Goal: Book appointment/travel/reservation

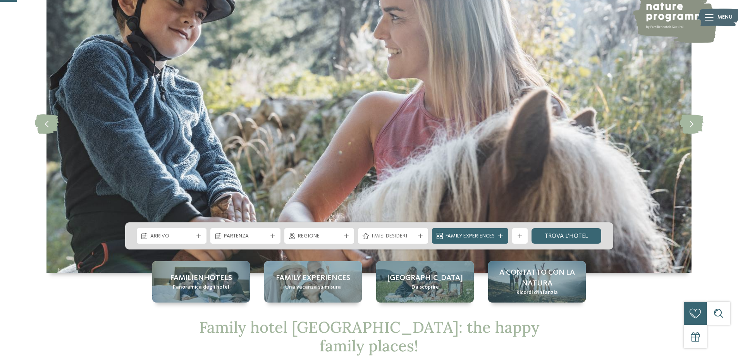
scroll to position [78, 0]
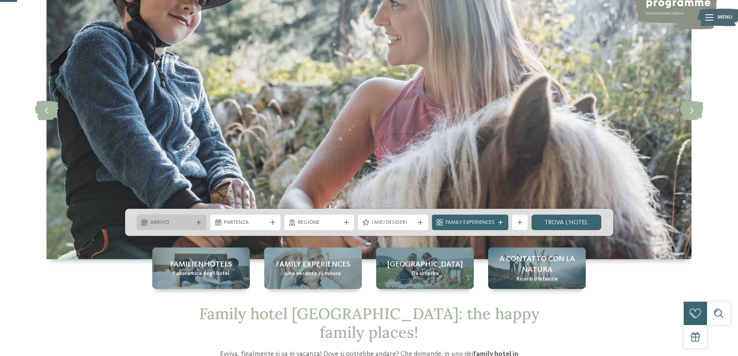
click at [185, 221] on span "Arrivo" at bounding box center [171, 223] width 43 height 8
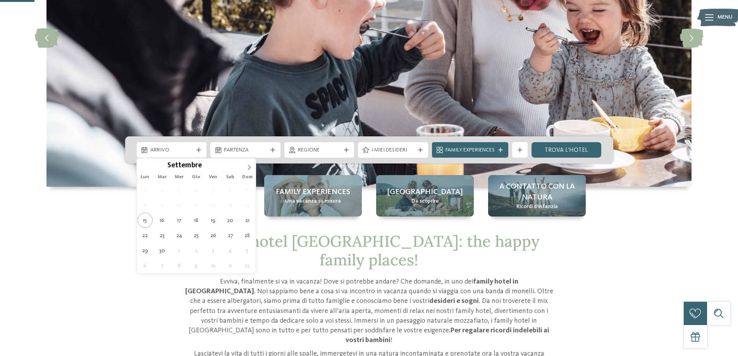
scroll to position [155, 0]
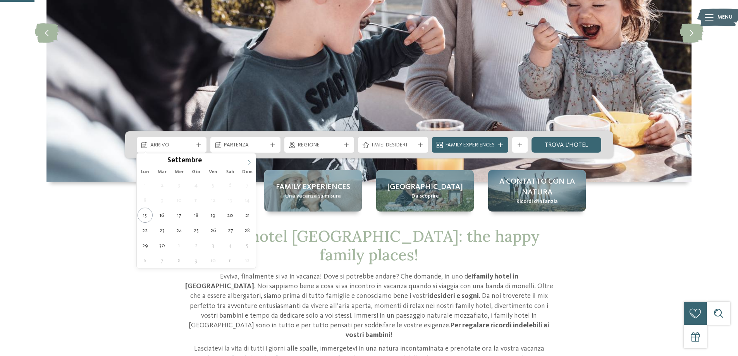
click at [250, 161] on icon at bounding box center [248, 162] width 5 height 5
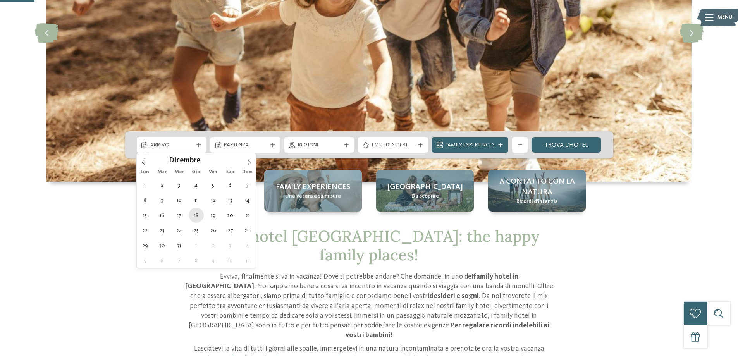
type div "18.12.2025"
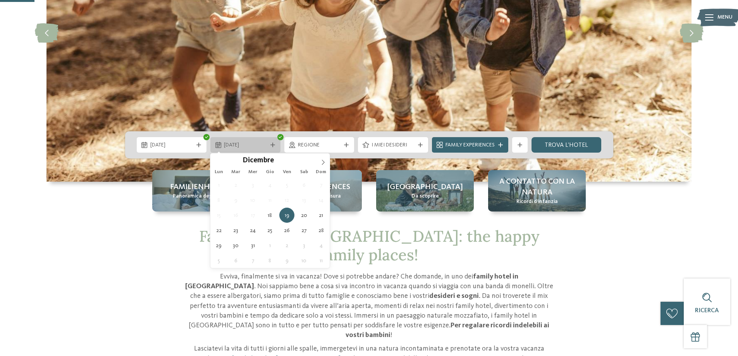
click at [232, 146] on span "19.12.2025" at bounding box center [245, 145] width 43 height 8
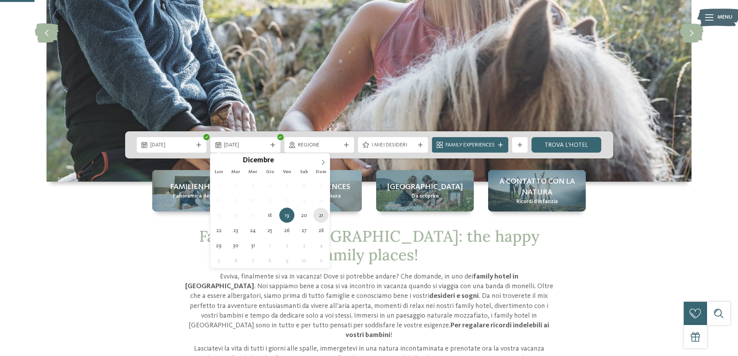
type div "21.12.2025"
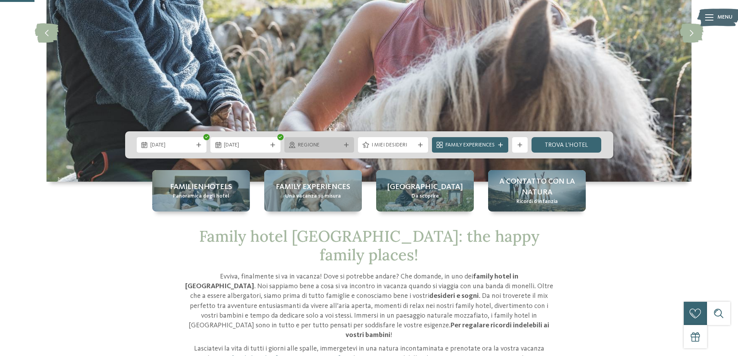
click at [340, 151] on div "Regione" at bounding box center [319, 145] width 70 height 16
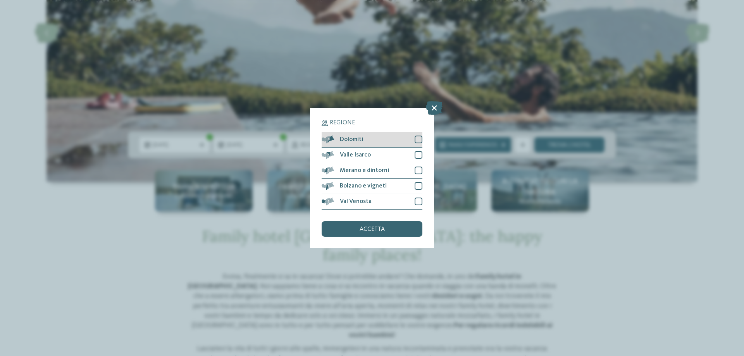
click at [393, 145] on div "Dolomiti" at bounding box center [372, 140] width 101 height 16
click at [361, 226] on div "accetta" at bounding box center [372, 229] width 101 height 16
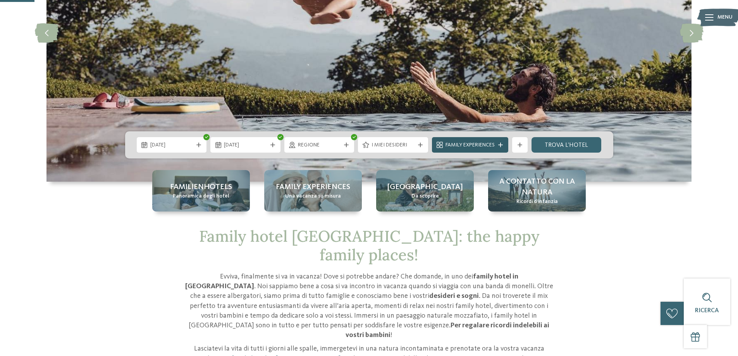
click at [463, 145] on span "Family Experiences" at bounding box center [470, 145] width 49 height 8
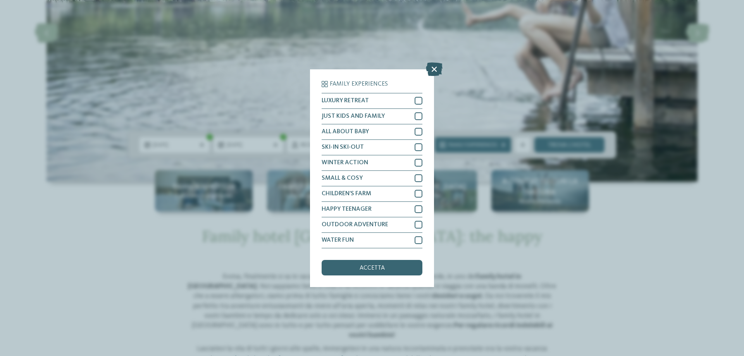
click at [434, 69] on icon at bounding box center [434, 69] width 17 height 14
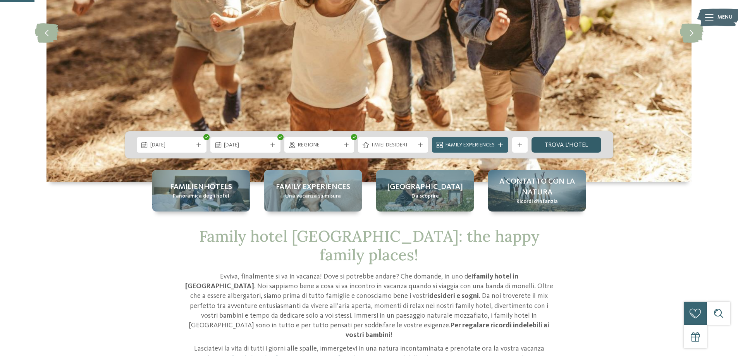
click at [558, 147] on link "trova l’hotel" at bounding box center [567, 145] width 70 height 16
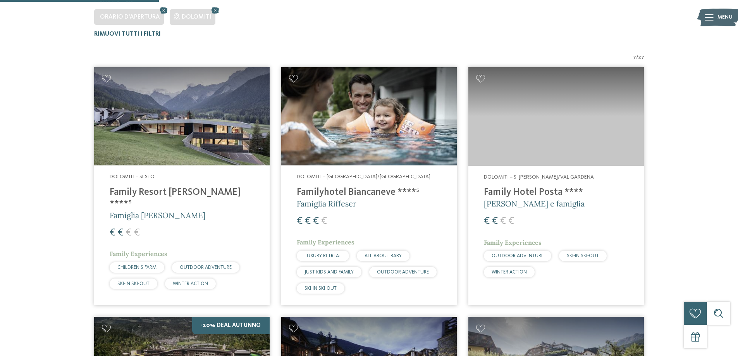
scroll to position [255, 0]
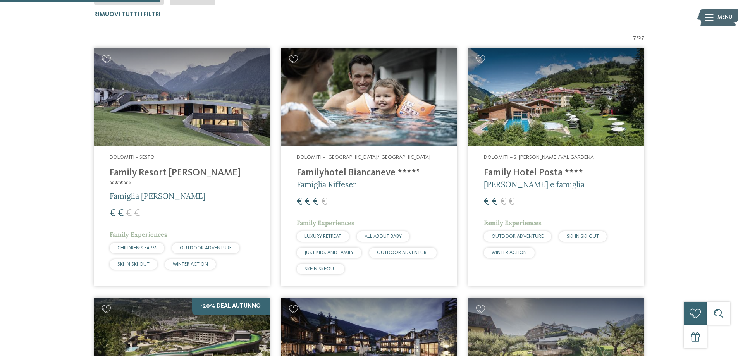
click at [153, 174] on h4 "Family Resort [PERSON_NAME] ****ˢ" at bounding box center [182, 178] width 145 height 23
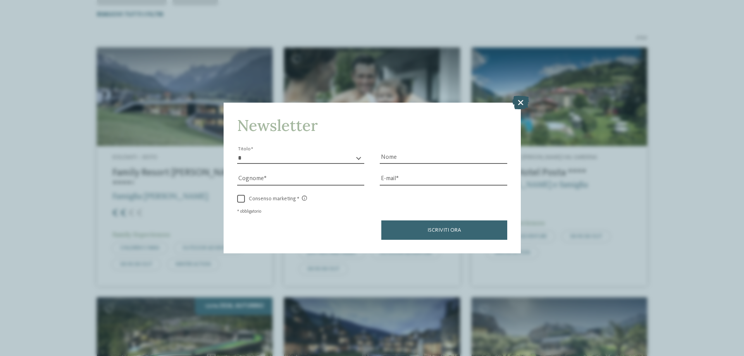
click at [518, 105] on icon at bounding box center [520, 103] width 17 height 14
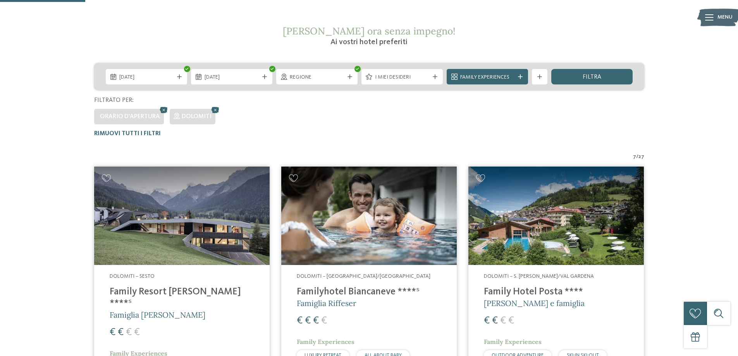
scroll to position [178, 0]
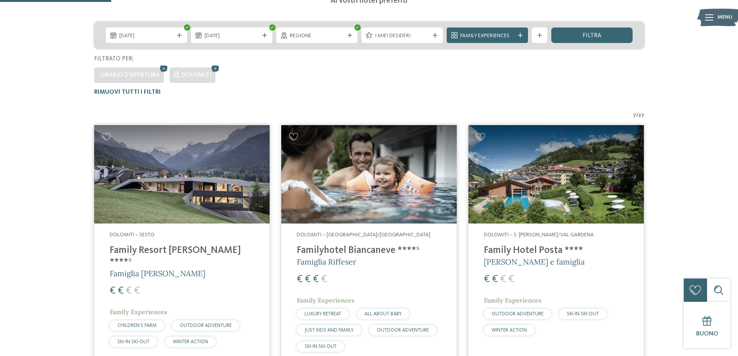
click at [522, 249] on h4 "Family Hotel Posta ****" at bounding box center [556, 251] width 145 height 12
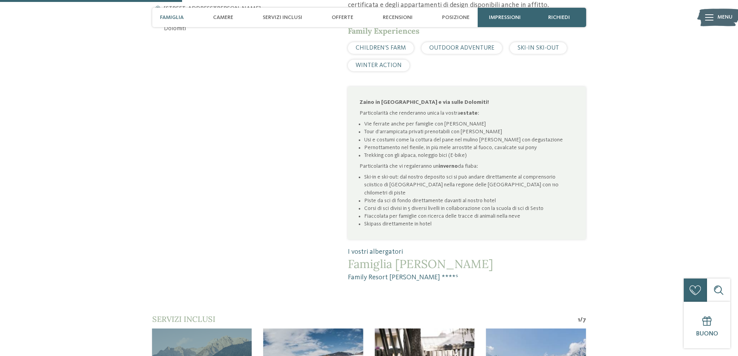
scroll to position [349, 0]
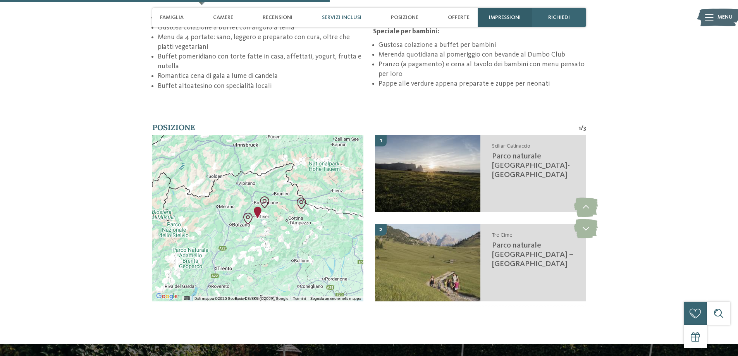
scroll to position [1279, 0]
